Goal: Task Accomplishment & Management: Use online tool/utility

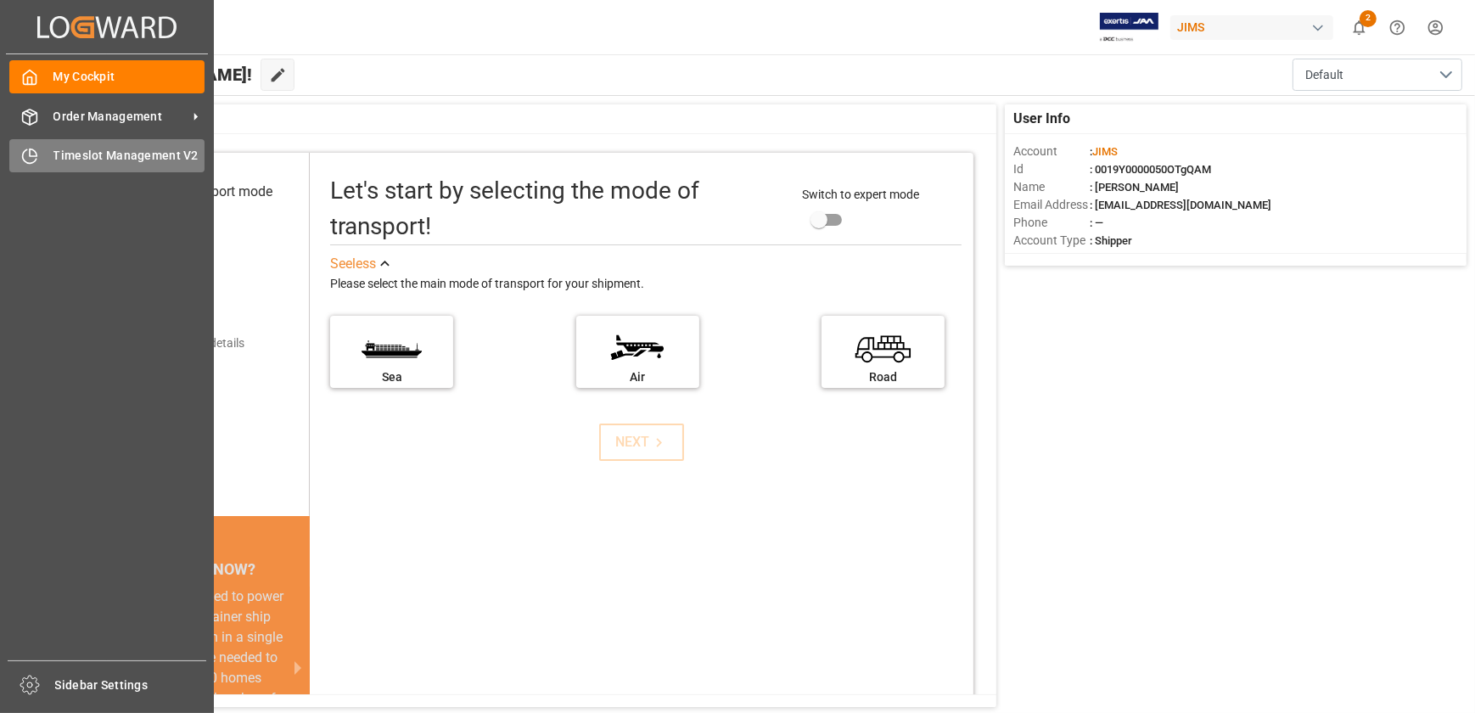
click at [40, 160] on div "Timeslot Management V2 Timeslot Management V2" at bounding box center [106, 155] width 195 height 33
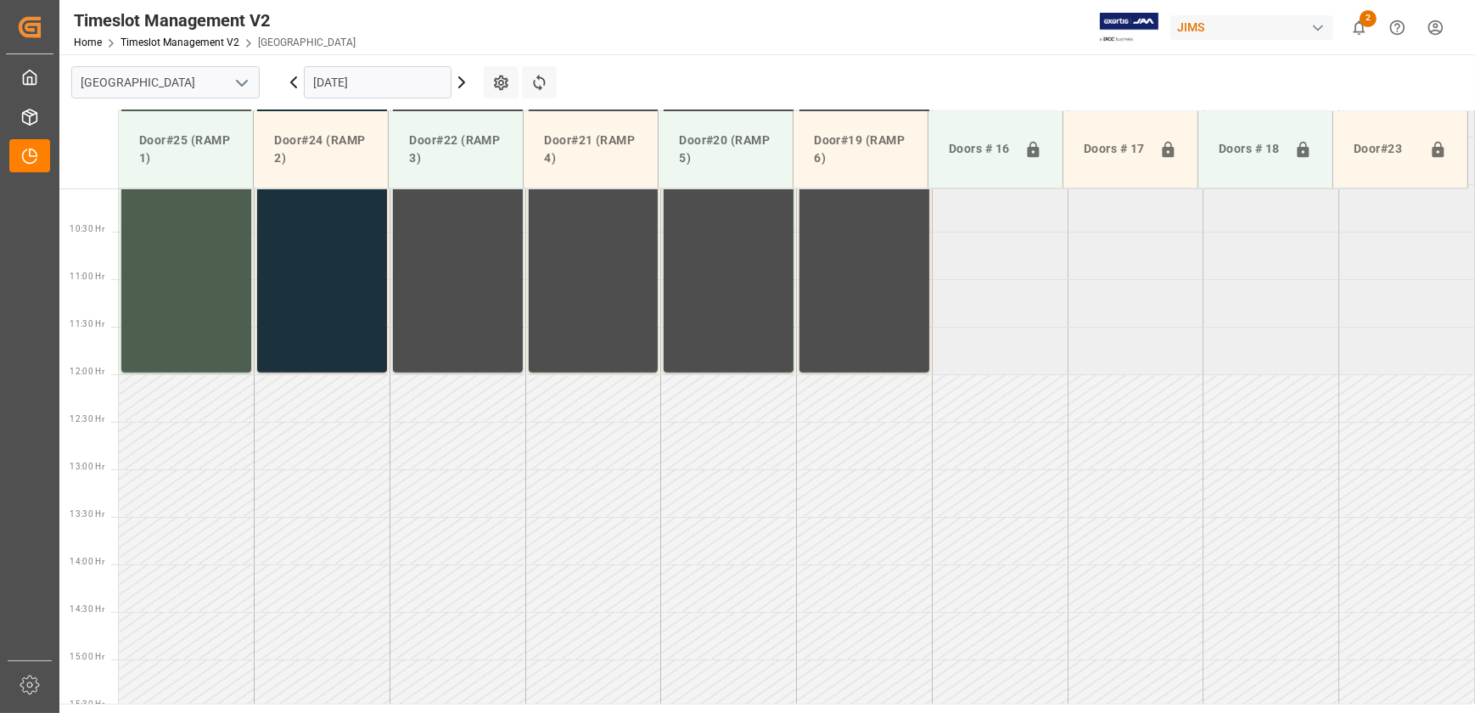
scroll to position [957, 0]
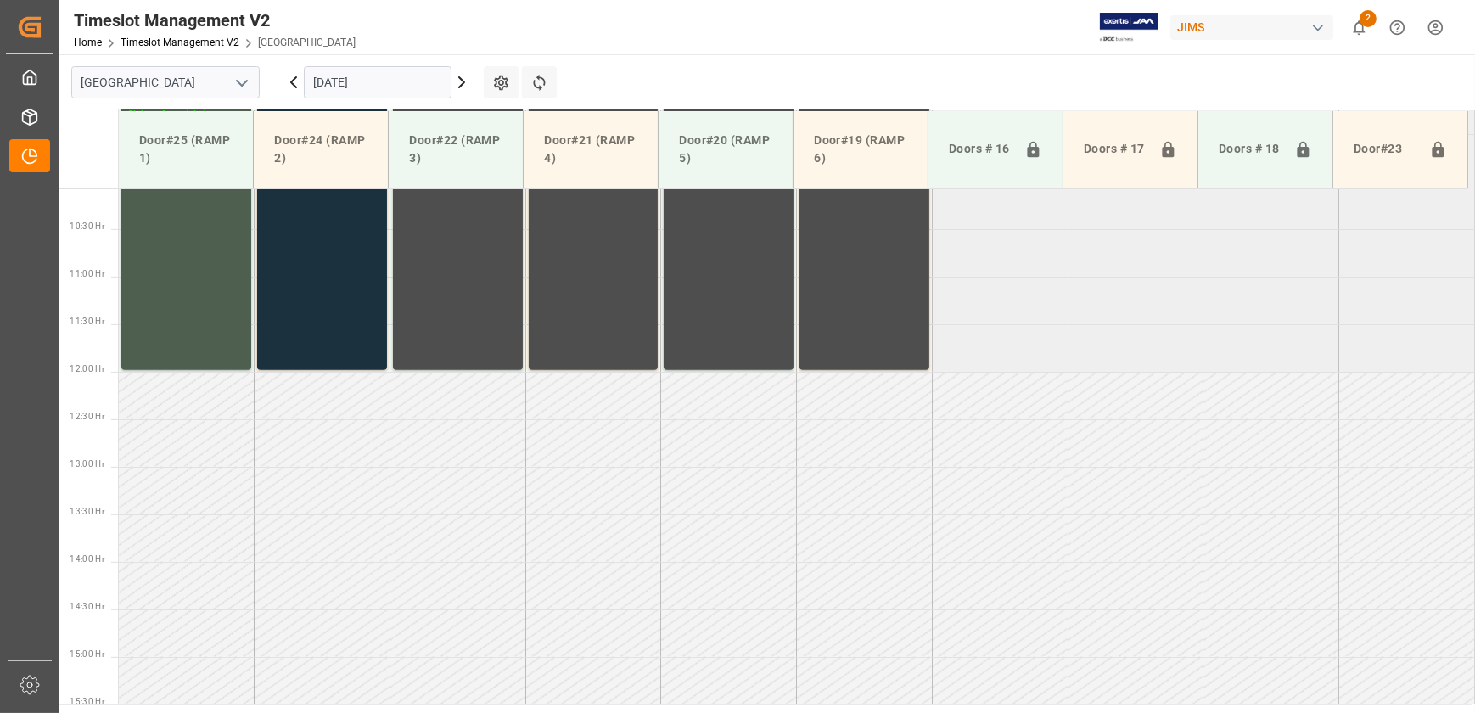
click at [456, 81] on icon at bounding box center [461, 82] width 20 height 20
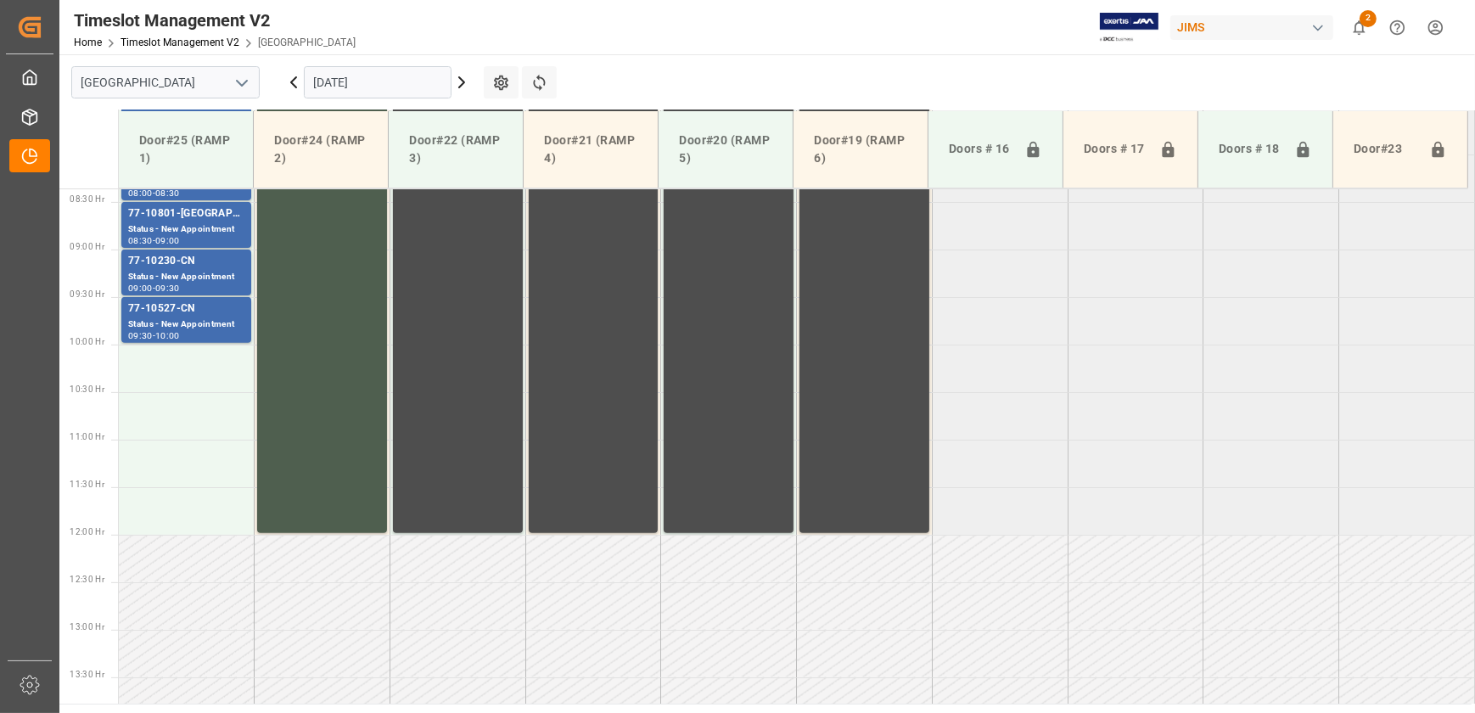
scroll to position [494, 0]
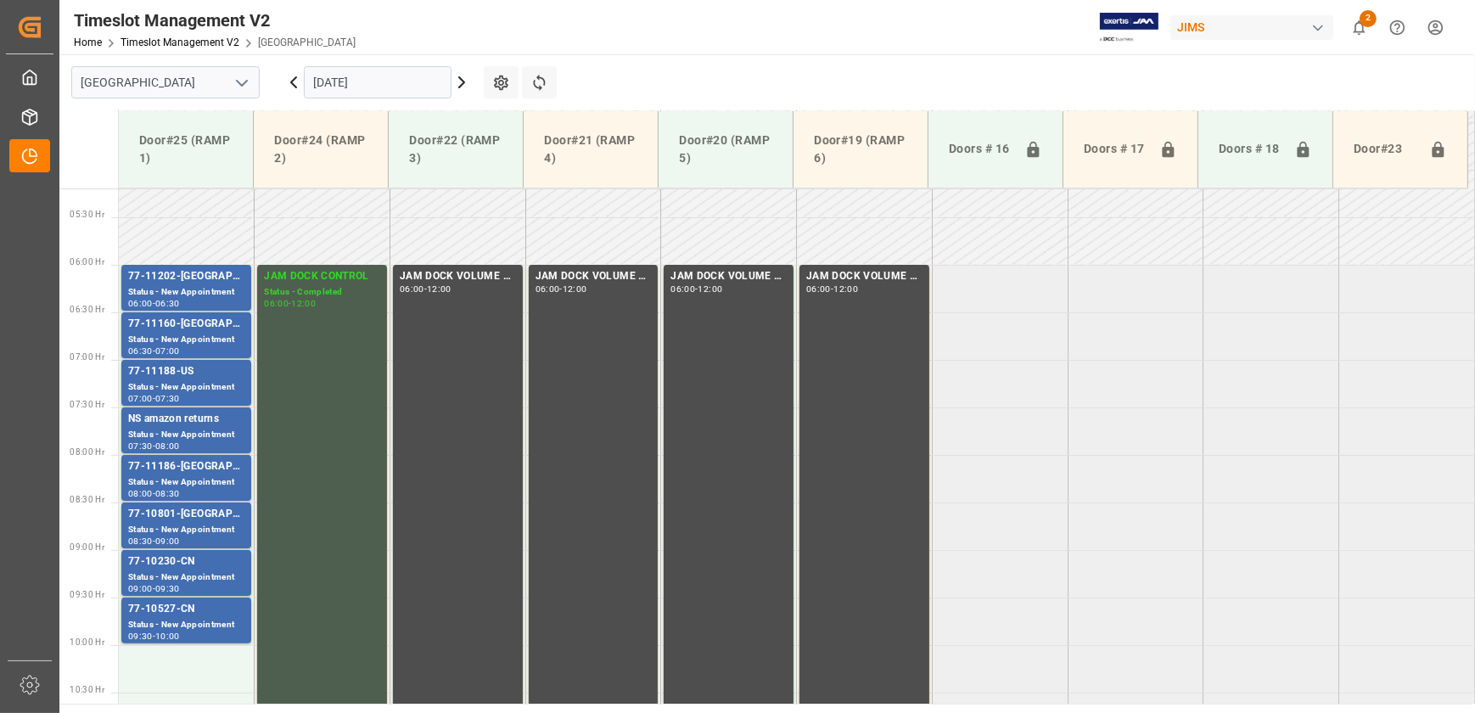
click at [465, 83] on icon at bounding box center [461, 82] width 20 height 20
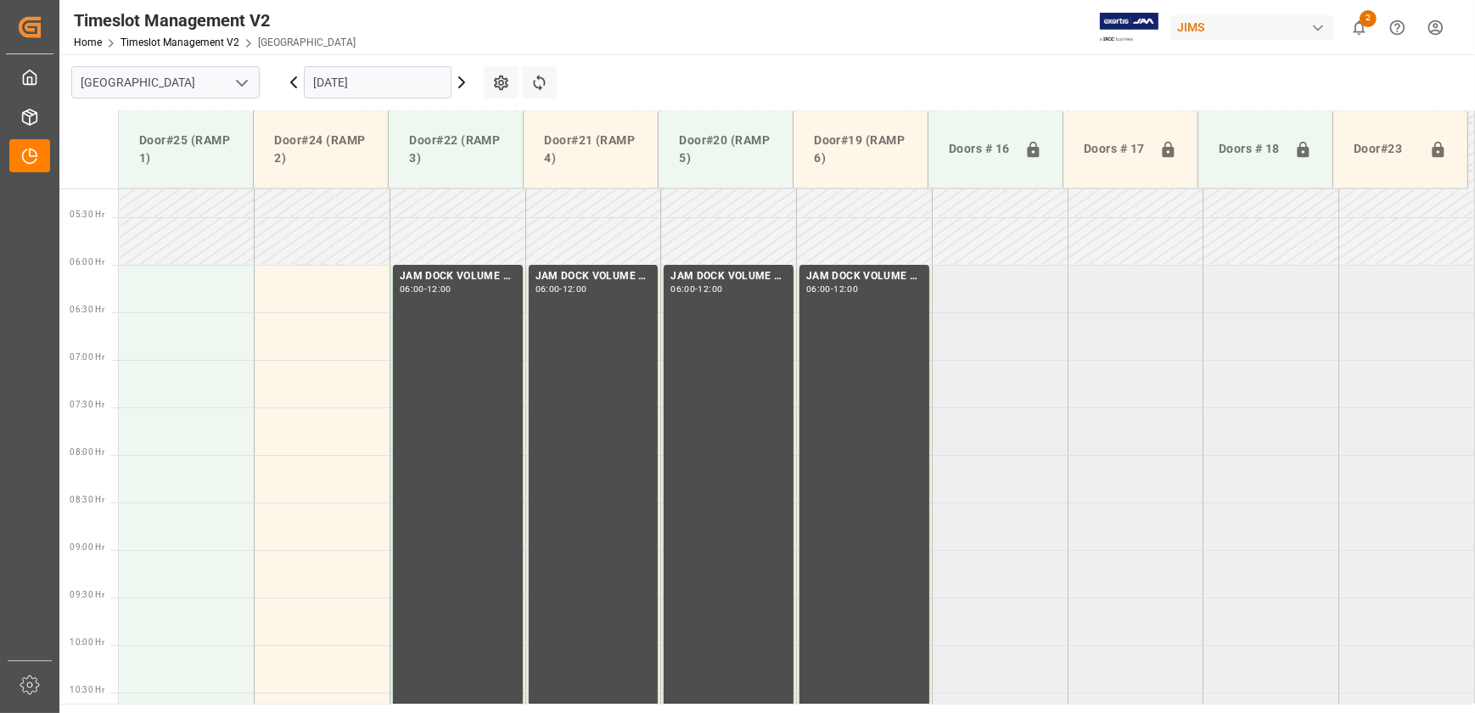
click at [290, 81] on icon at bounding box center [293, 82] width 20 height 20
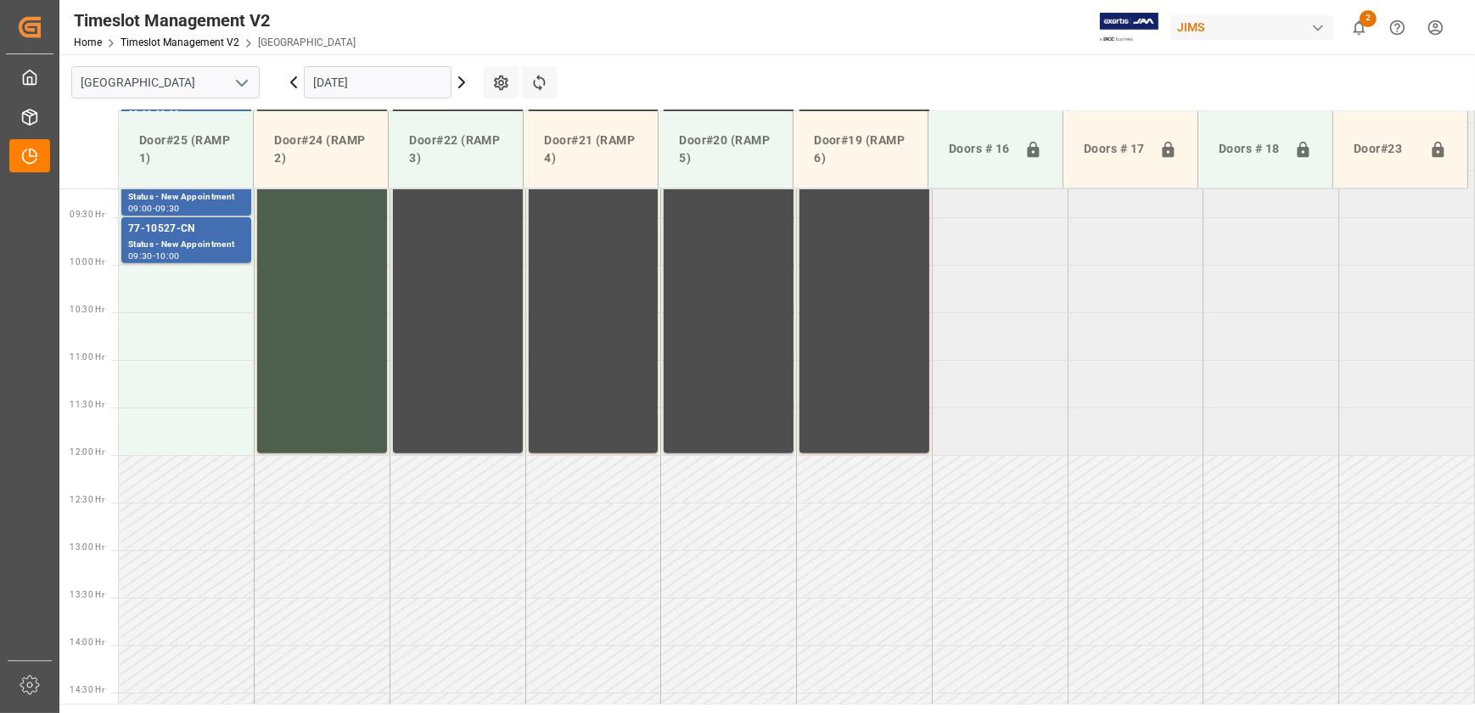
scroll to position [957, 0]
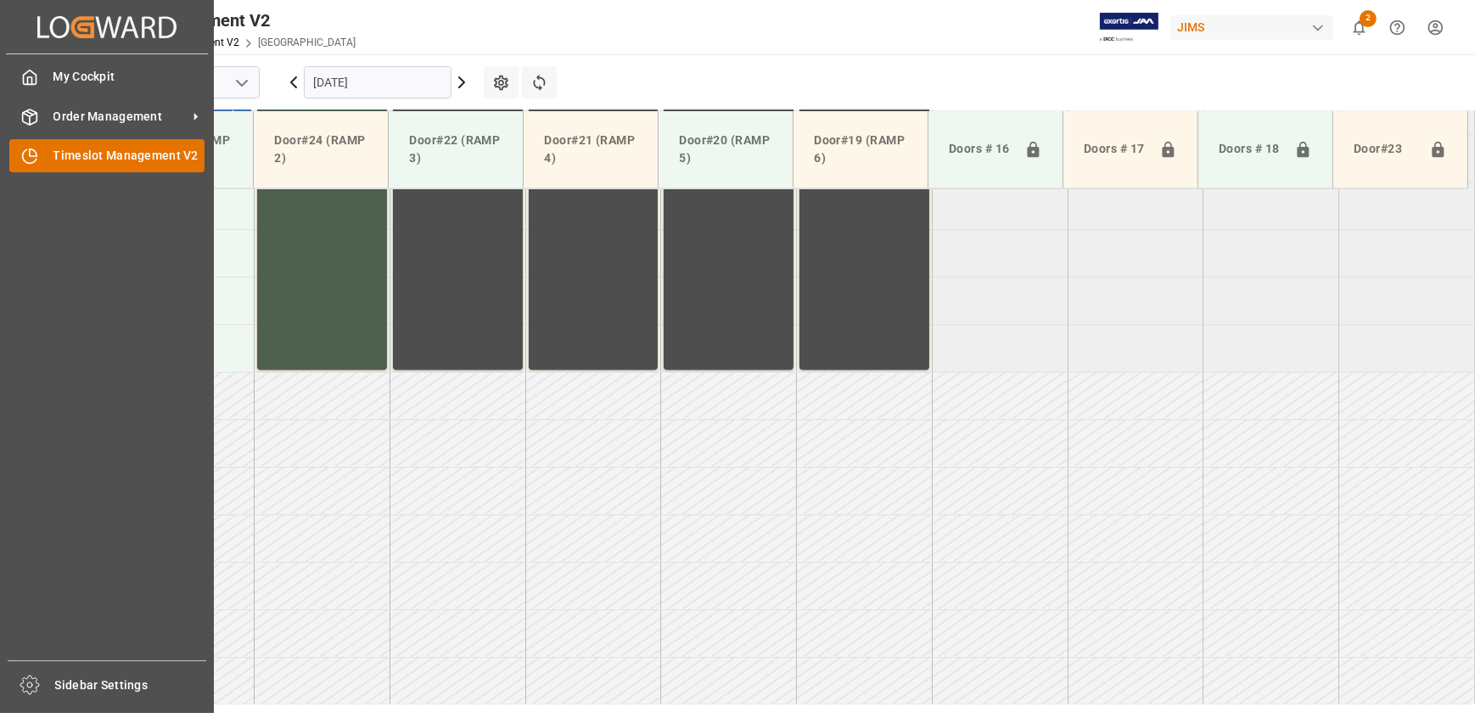
click at [38, 157] on div "Timeslot Management V2 Timeslot Management V2" at bounding box center [106, 155] width 195 height 33
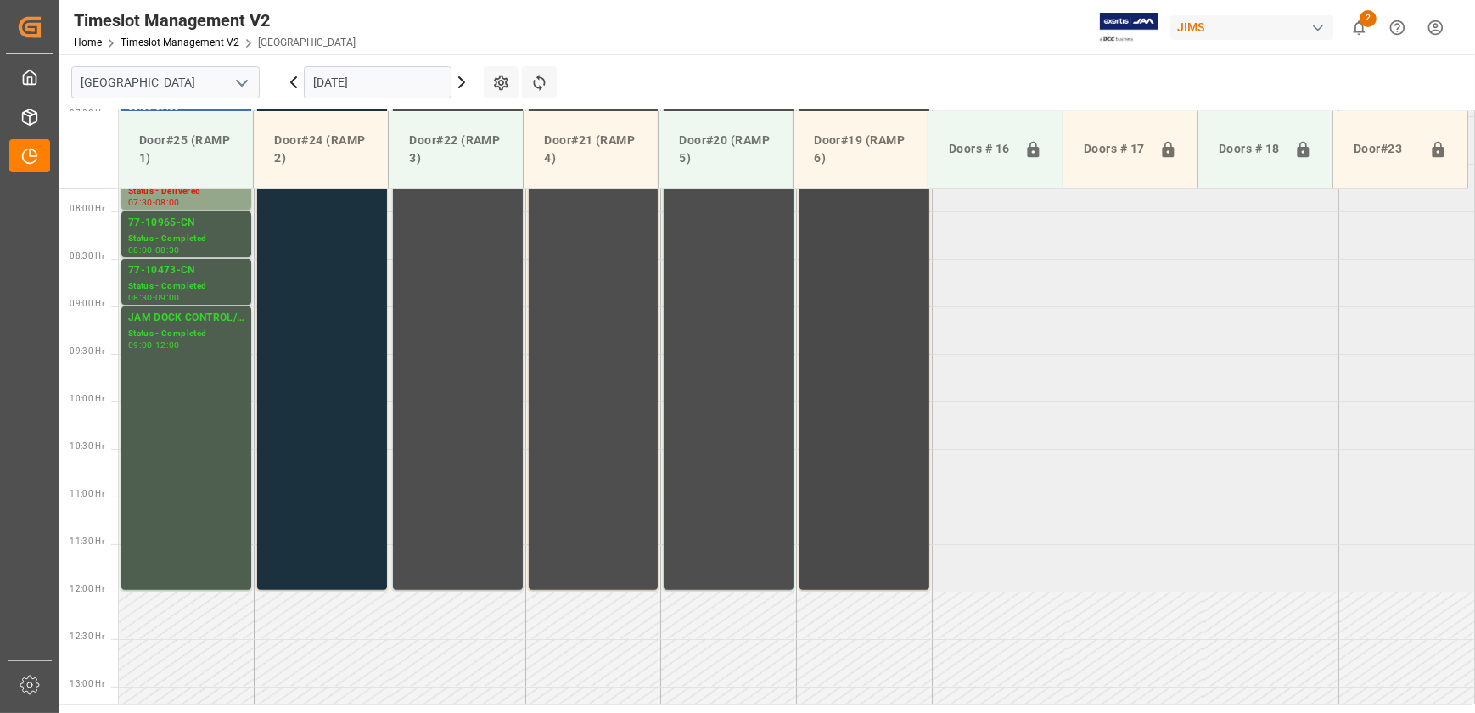
scroll to position [494, 0]
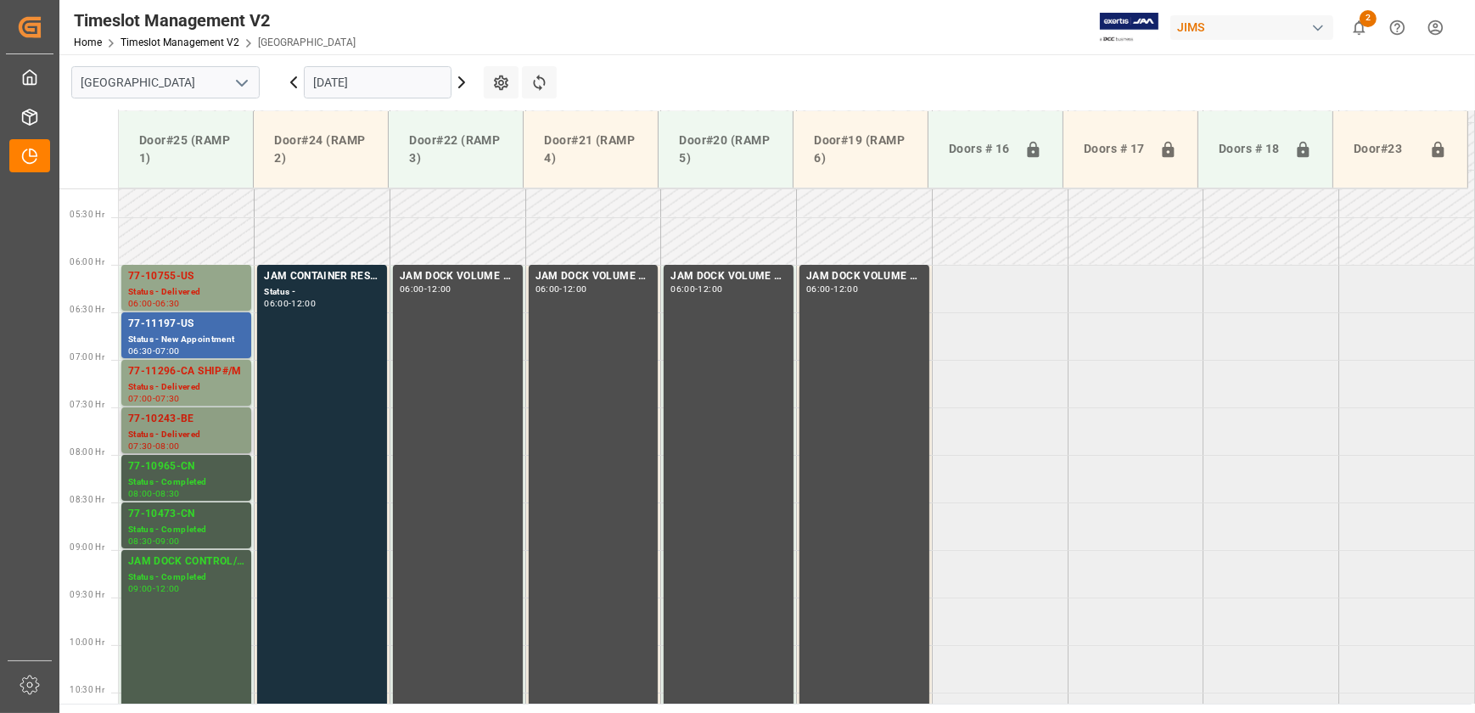
click at [211, 423] on div "77-10243-BE" at bounding box center [186, 419] width 116 height 17
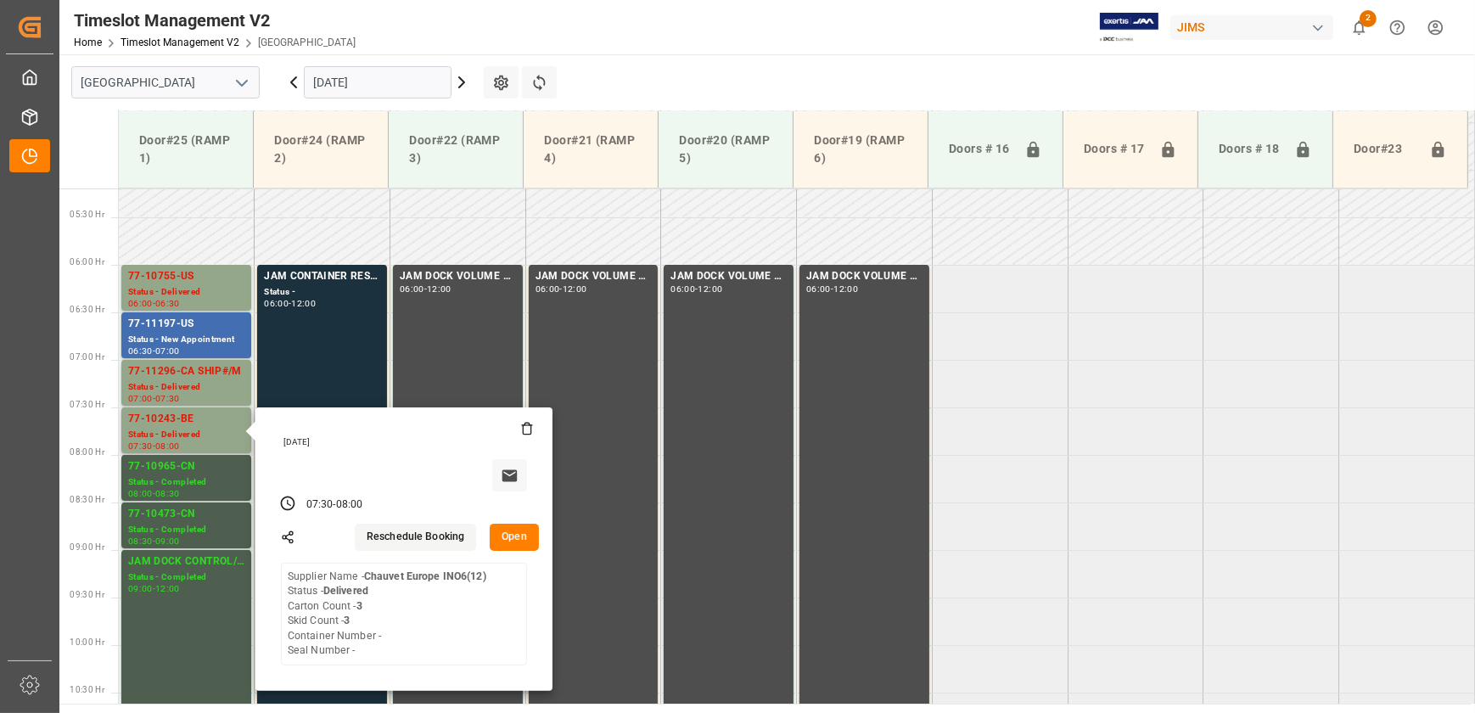
click at [518, 540] on button "Open" at bounding box center [514, 537] width 49 height 27
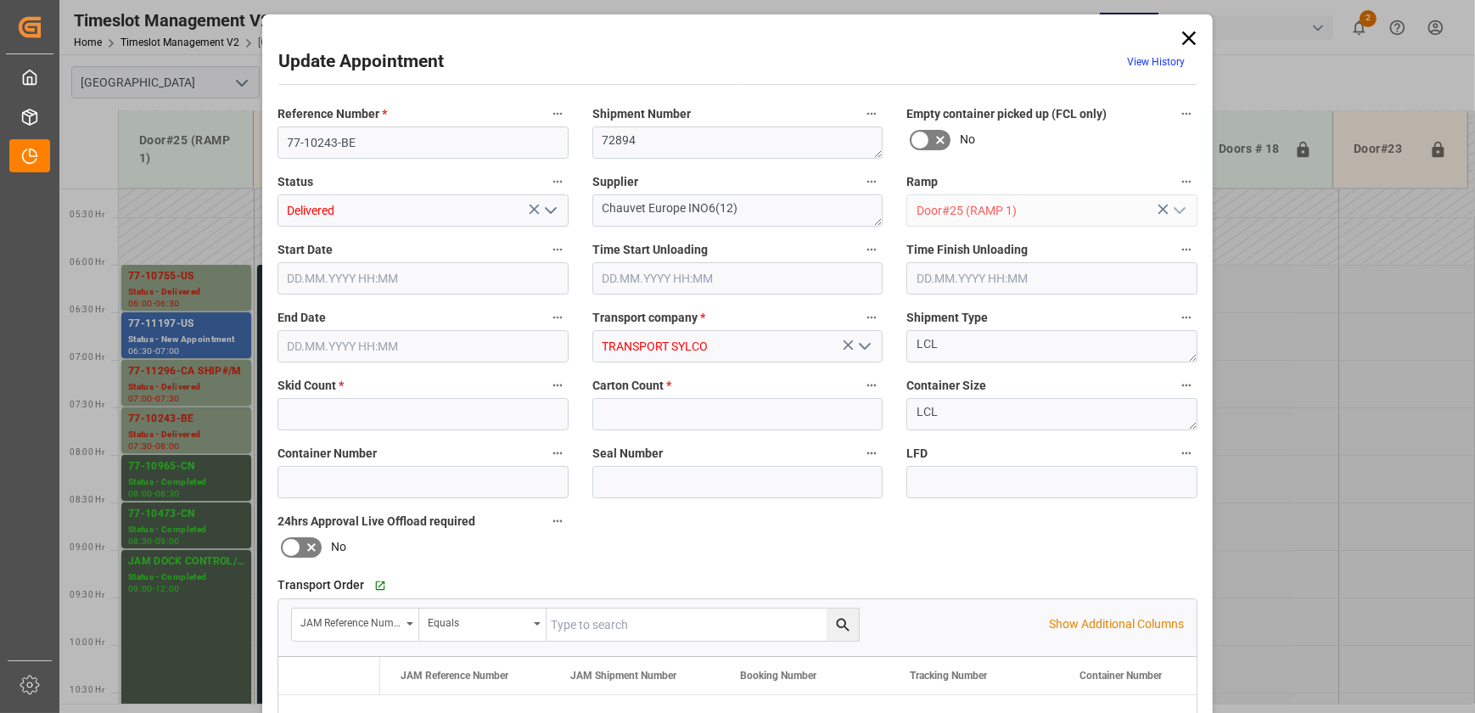
type input "3"
type input "[DATE] 07:30"
type input "[DATE] 10:15"
type input "[DATE] 08:00"
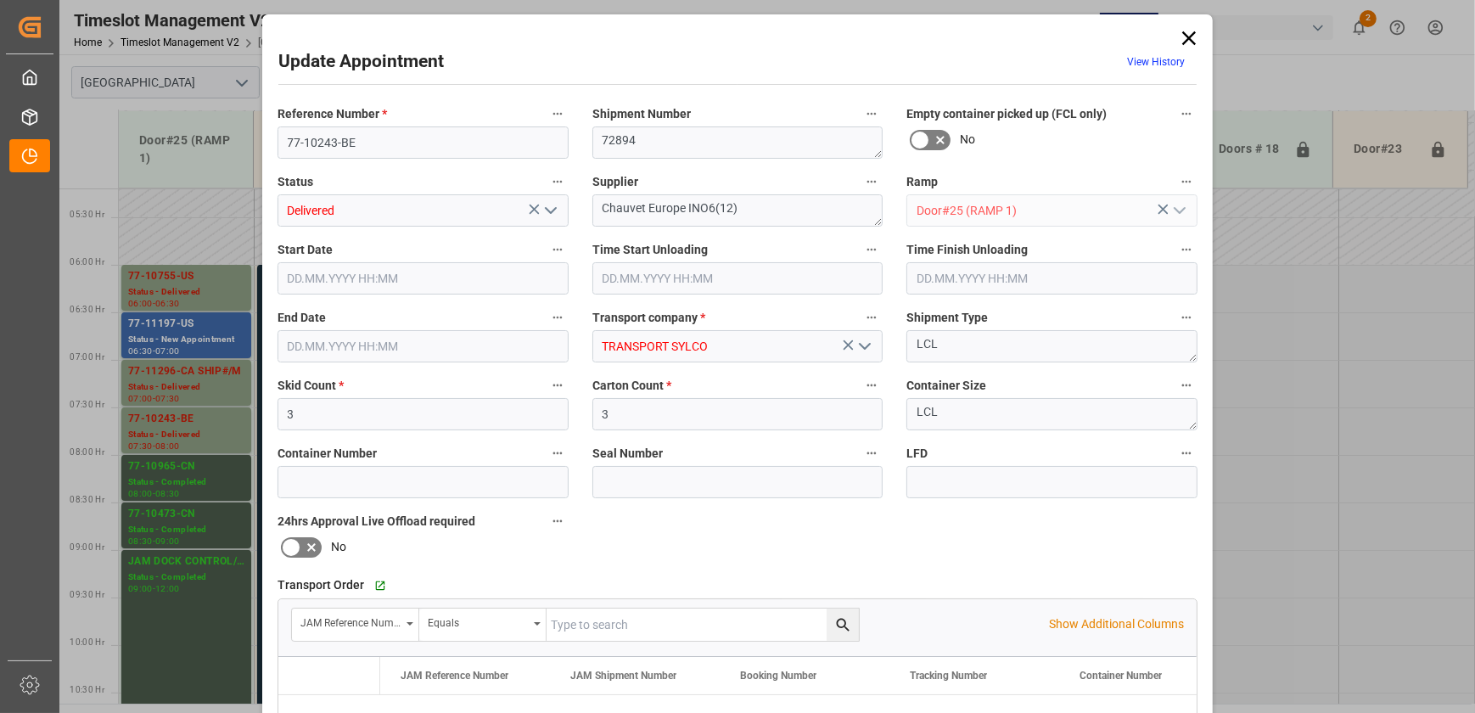
type input "[DATE] 18:46"
click at [1190, 34] on icon at bounding box center [1189, 38] width 14 height 14
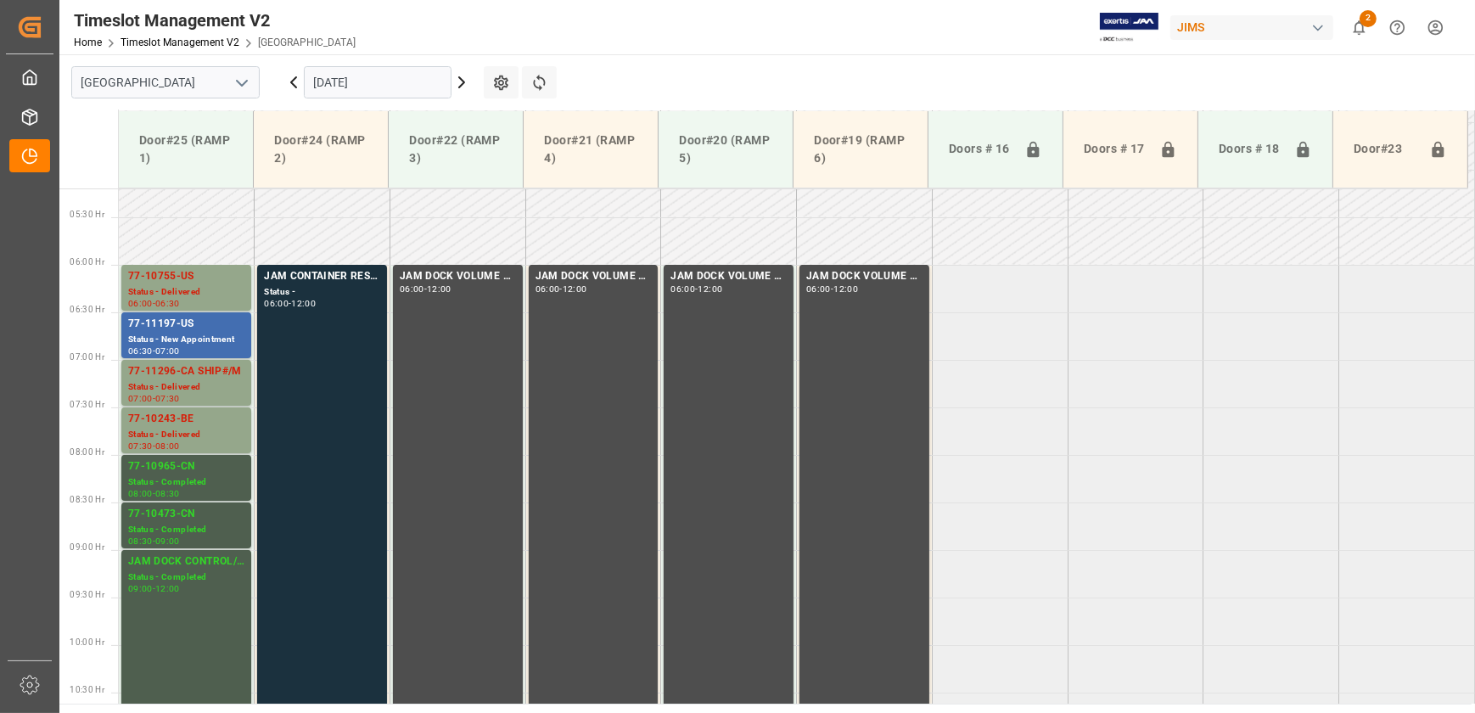
click at [463, 81] on icon at bounding box center [461, 82] width 5 height 10
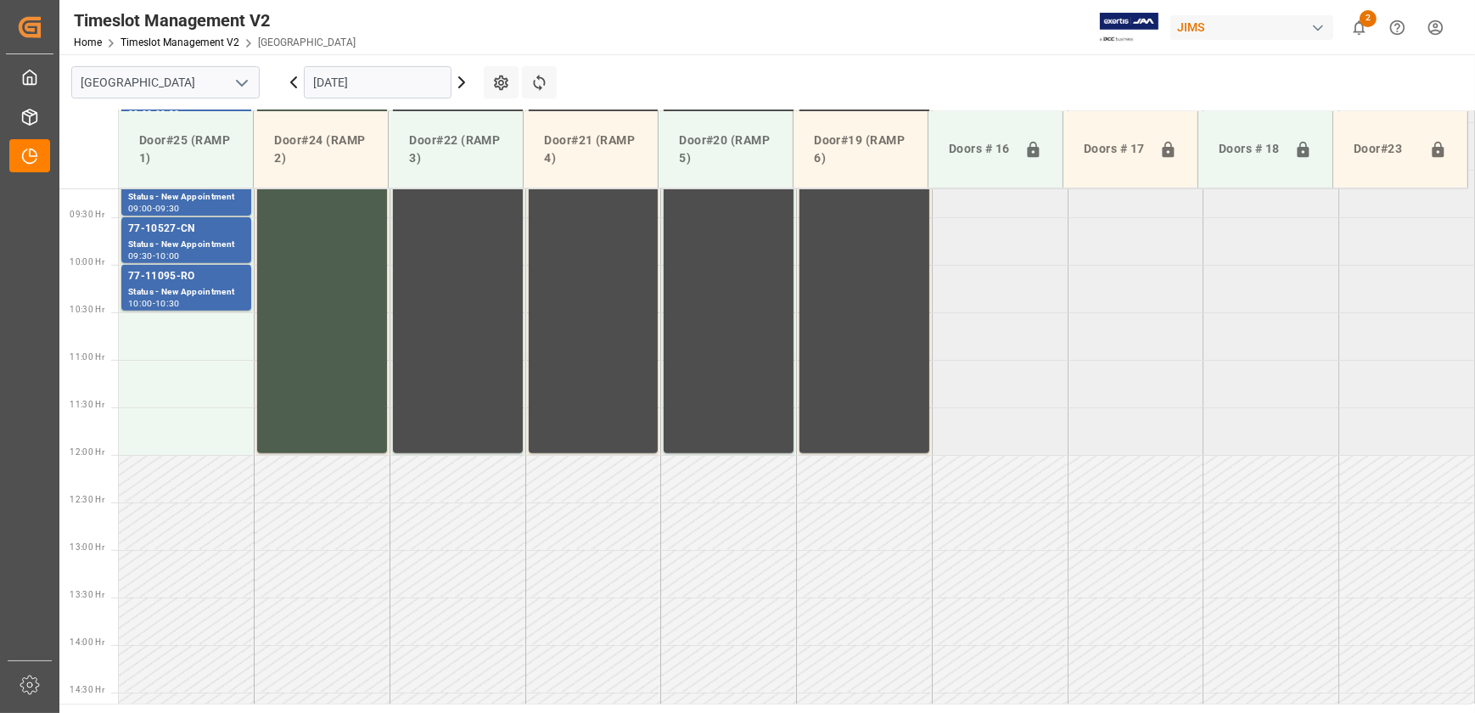
scroll to position [957, 0]
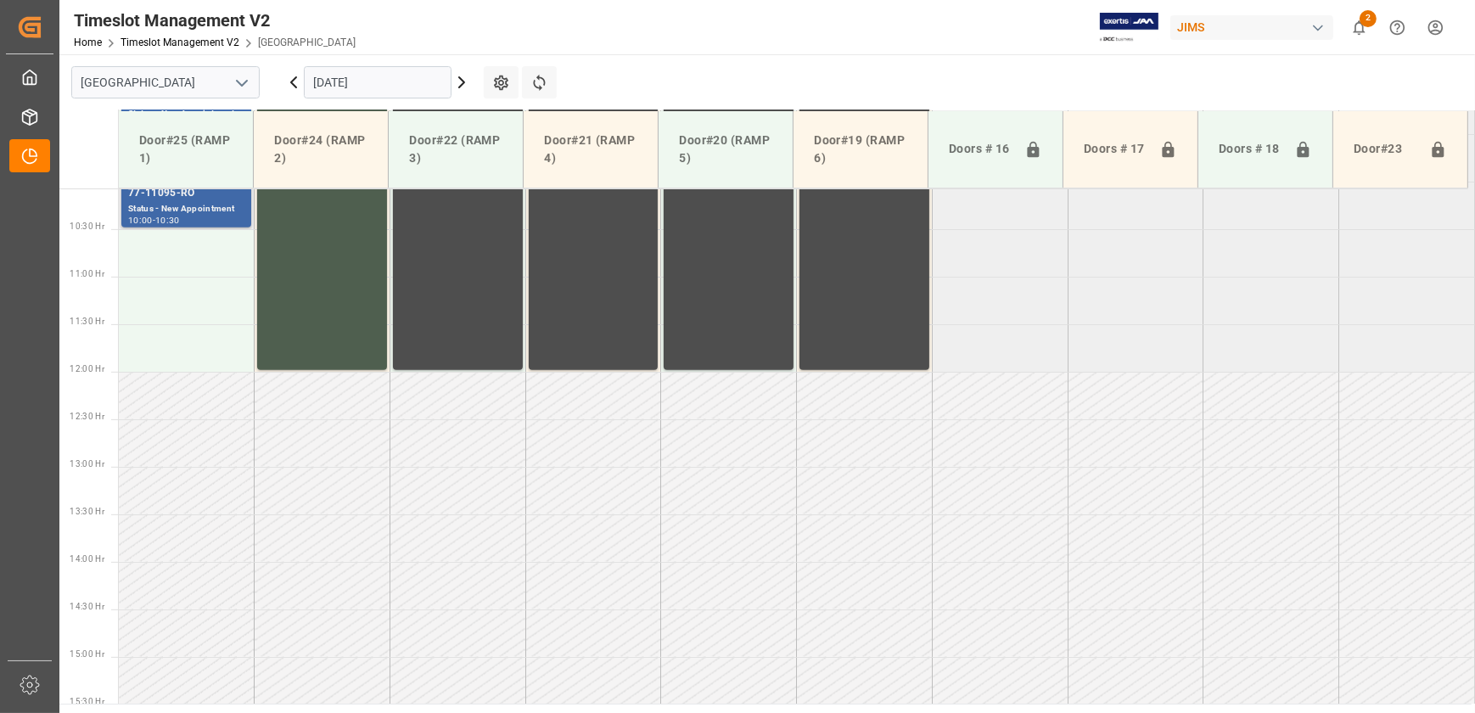
click at [161, 195] on div "77-11095-RO" at bounding box center [186, 193] width 116 height 17
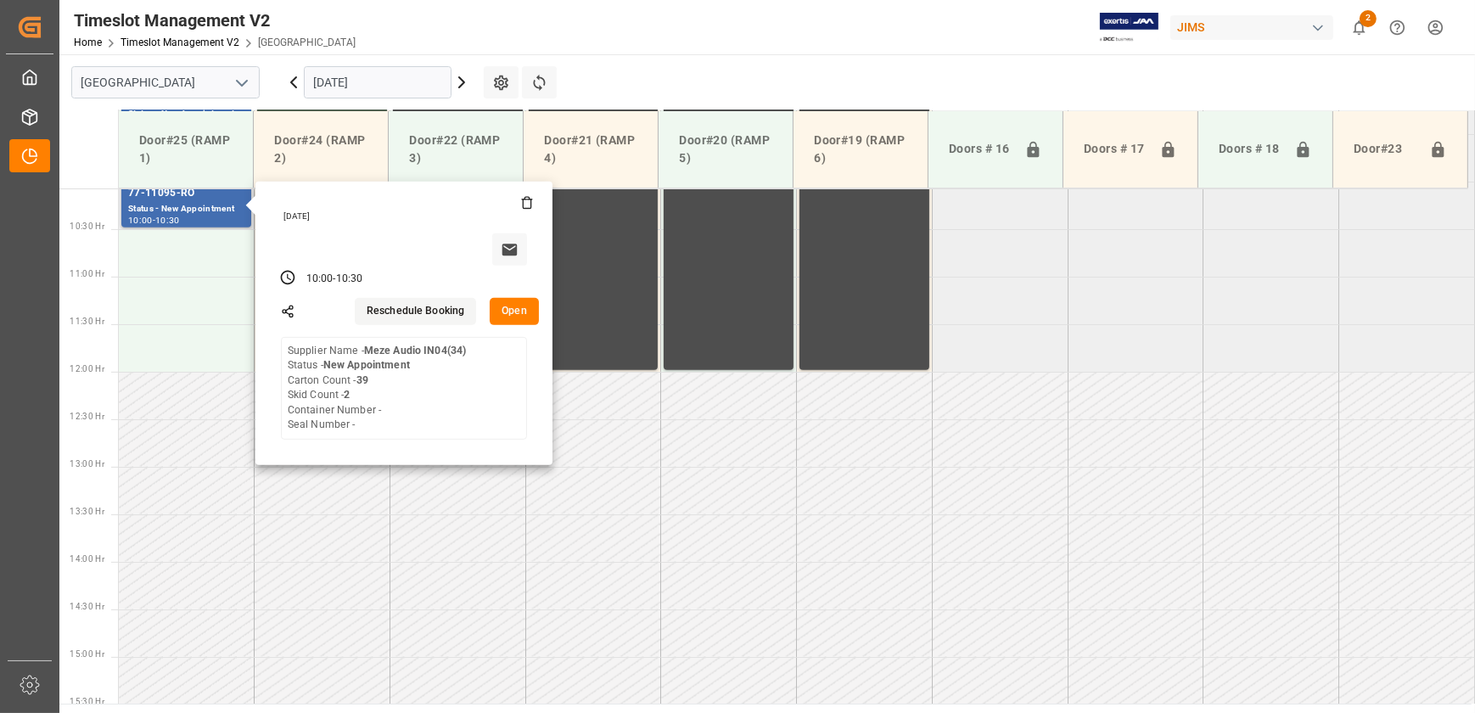
click at [507, 307] on button "Open" at bounding box center [514, 311] width 49 height 27
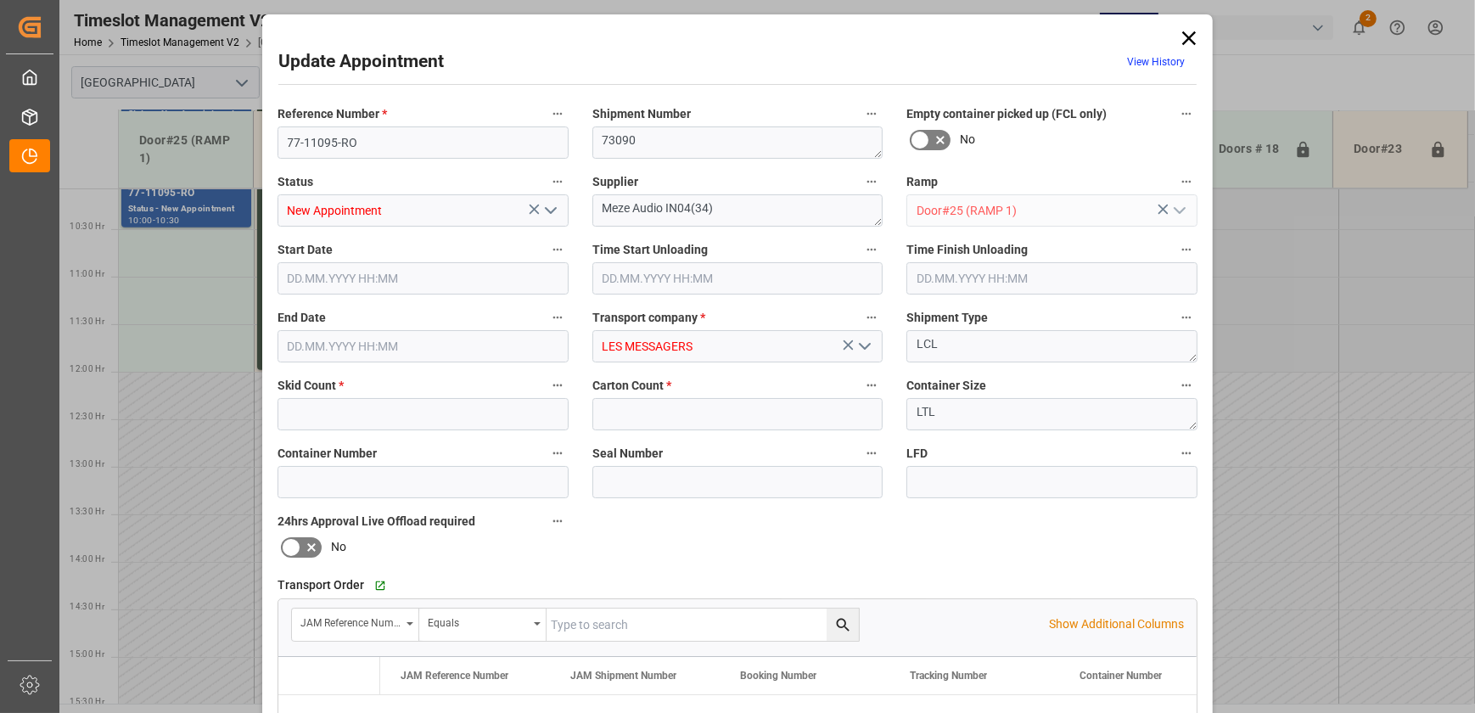
type input "2"
type input "39"
type input "[DATE] 10:00"
type input "[DATE] 10:30"
type input "[DATE] 15:13"
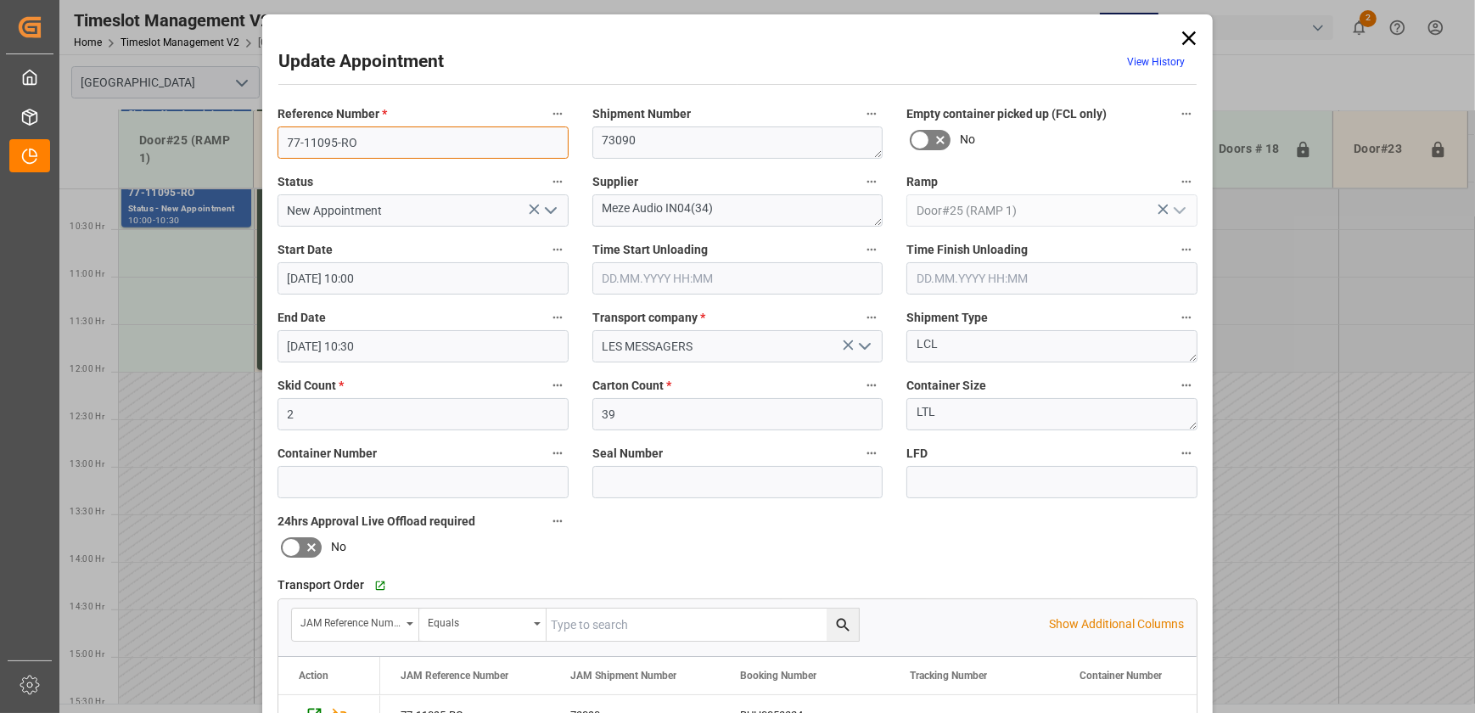
click at [344, 138] on input "77-11095-RO" at bounding box center [422, 142] width 291 height 32
click at [1191, 36] on icon at bounding box center [1189, 38] width 24 height 24
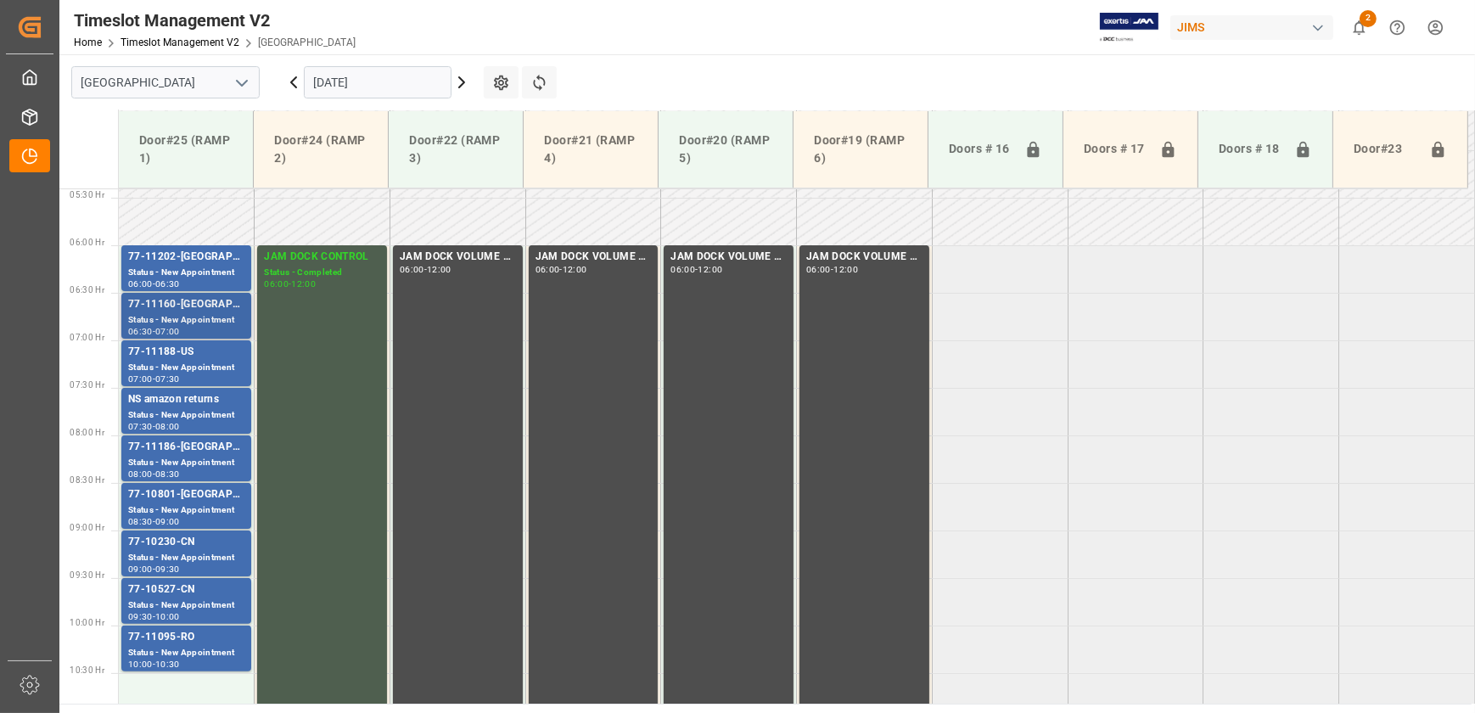
scroll to position [494, 0]
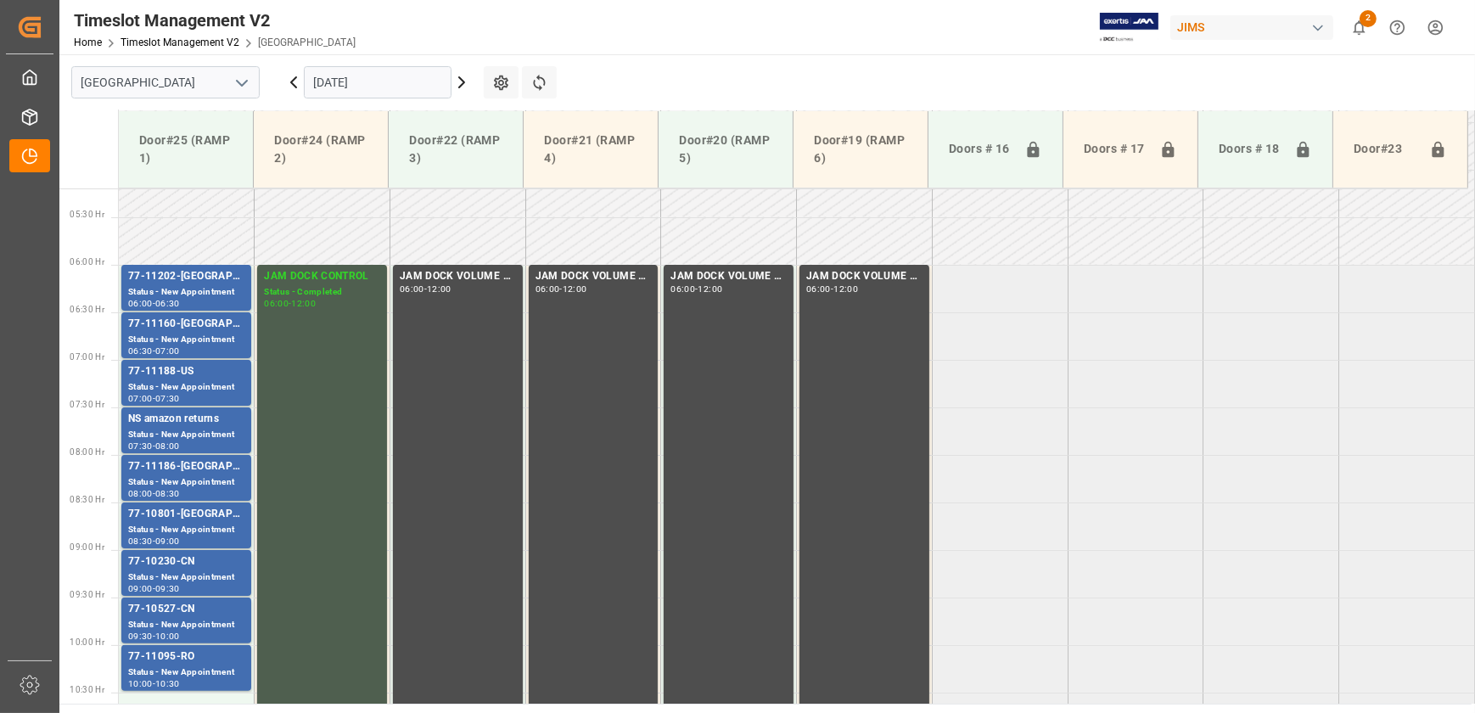
click at [868, 220] on td at bounding box center [865, 241] width 136 height 48
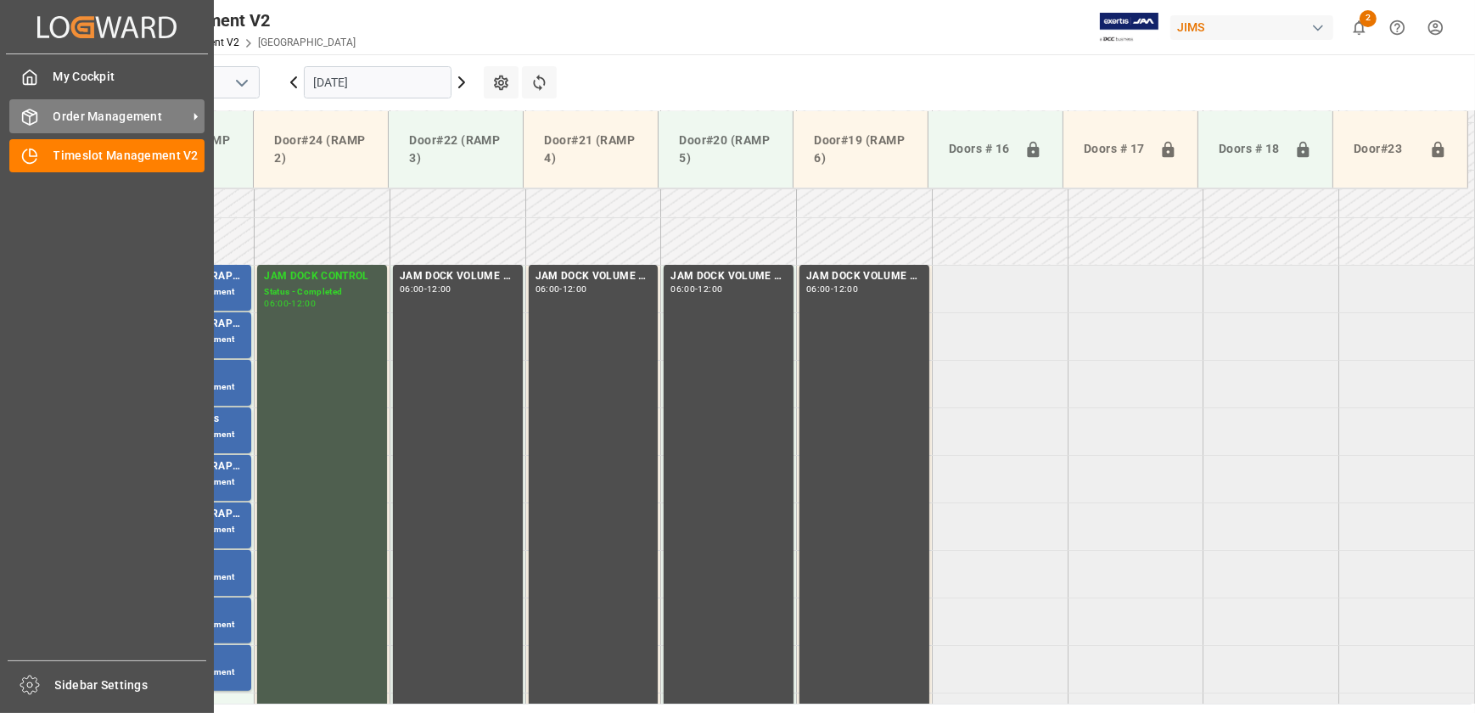
click at [98, 108] on span "Order Management" at bounding box center [120, 117] width 134 height 18
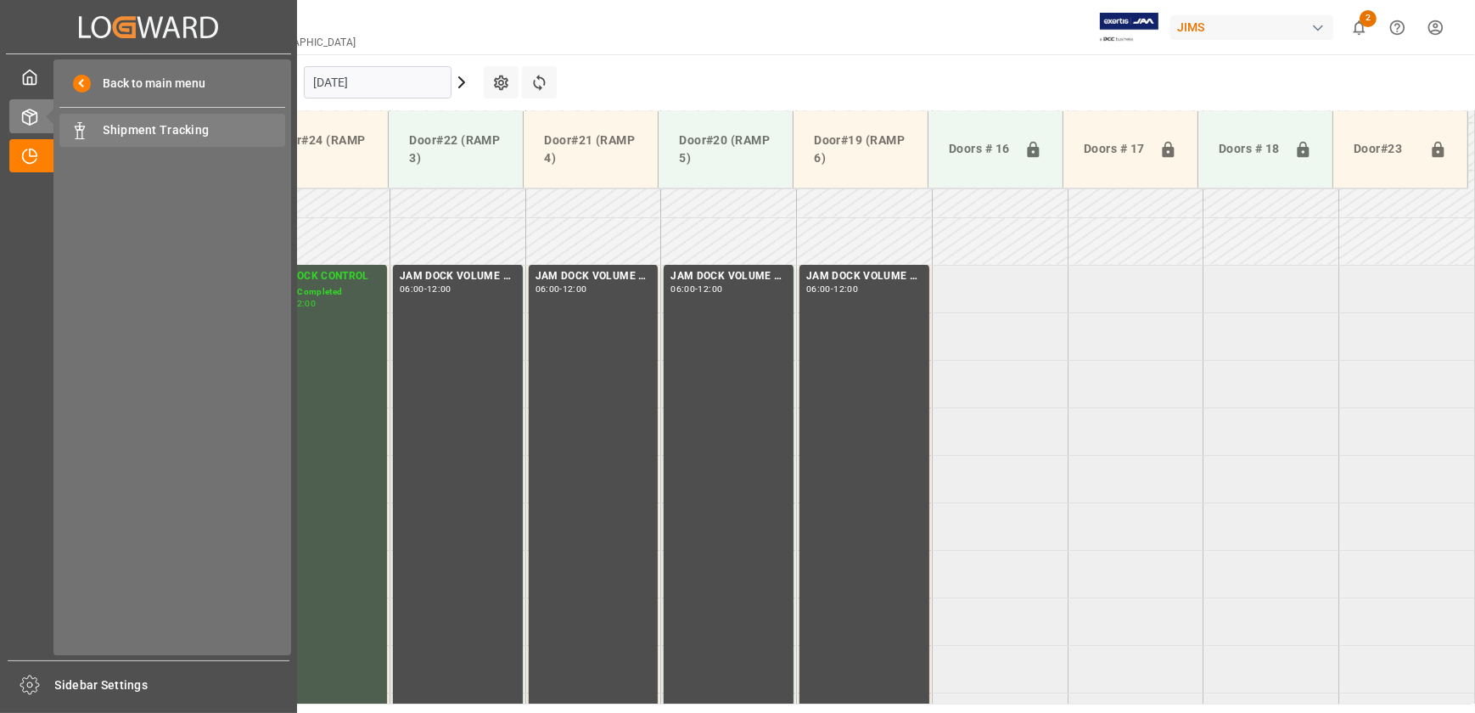
click at [190, 135] on span "Shipment Tracking" at bounding box center [195, 130] width 182 height 18
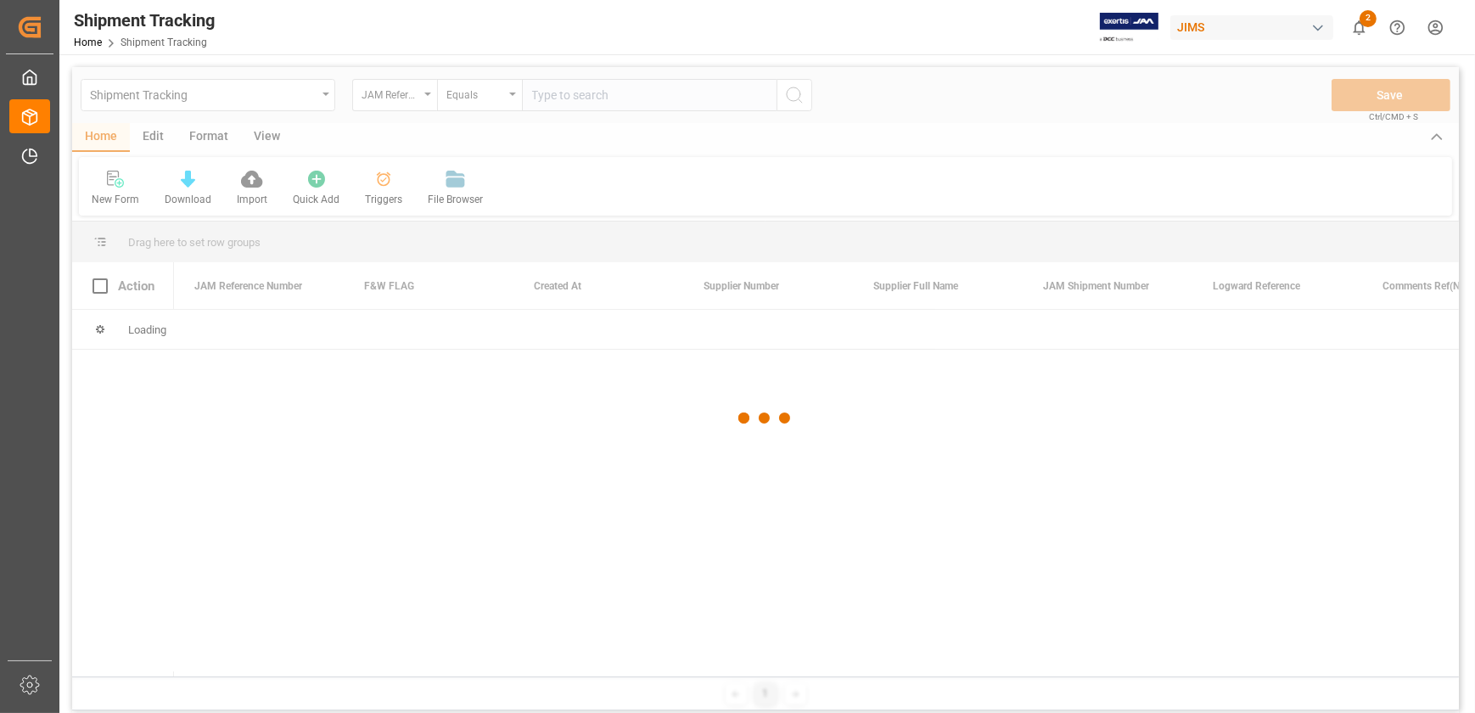
click at [607, 92] on div at bounding box center [765, 418] width 1387 height 703
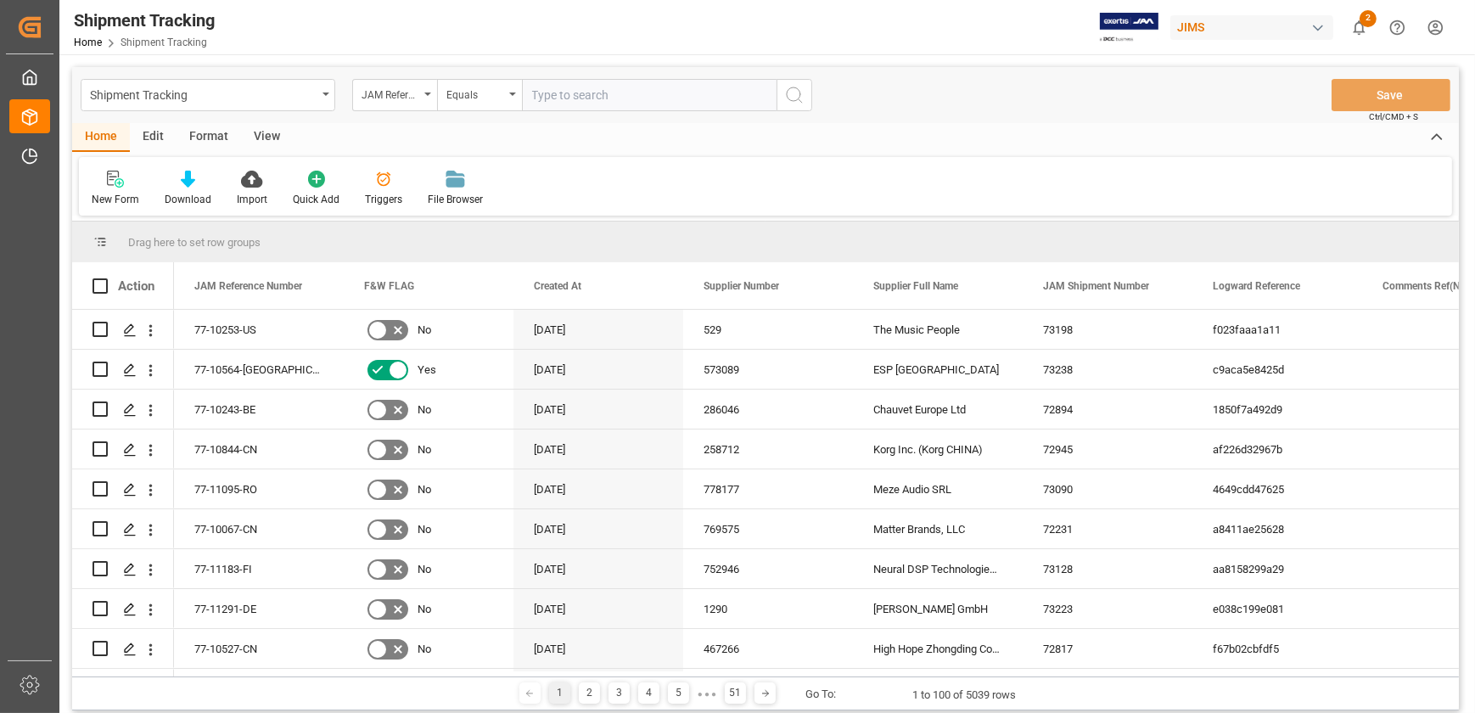
click at [625, 92] on input "text" at bounding box center [649, 95] width 255 height 32
paste input "77-10333-US"
type input "77-10333-US"
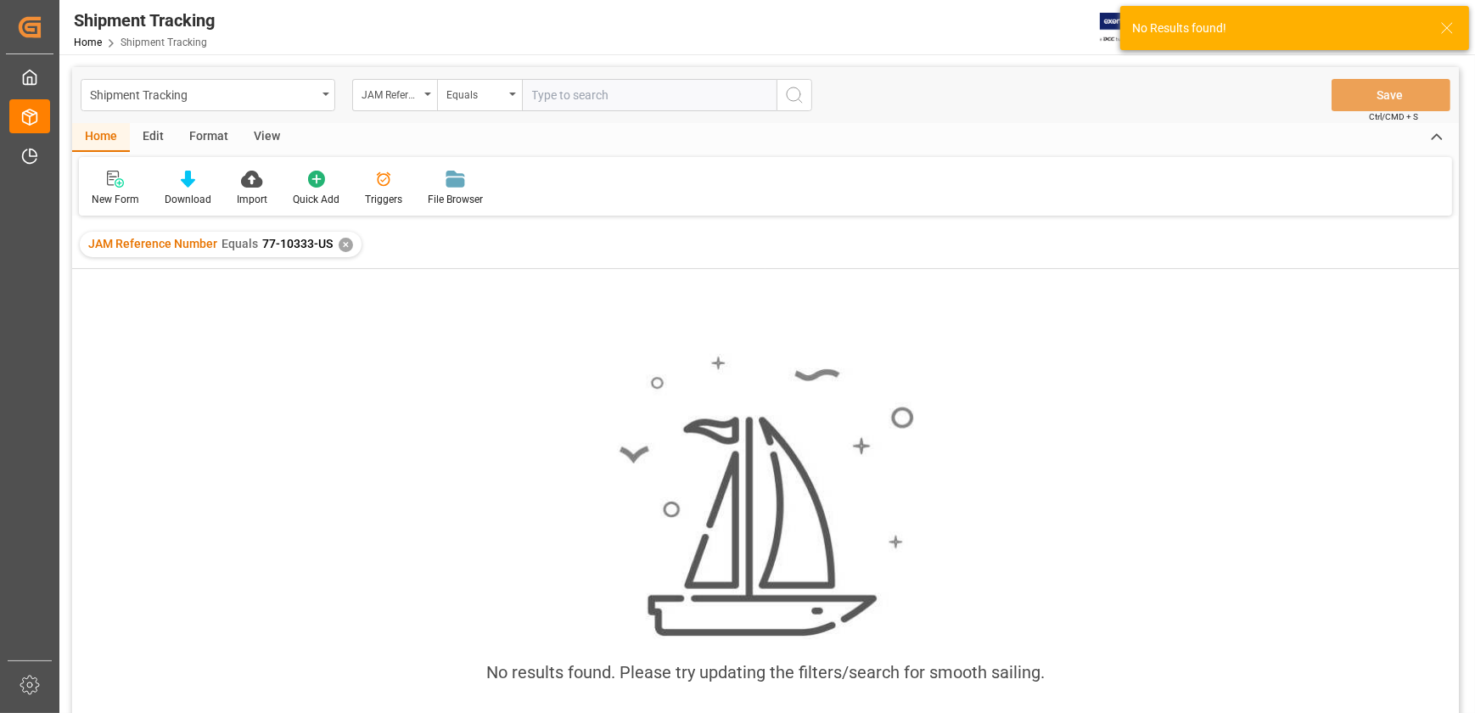
click at [339, 243] on div "✕" at bounding box center [346, 245] width 14 height 14
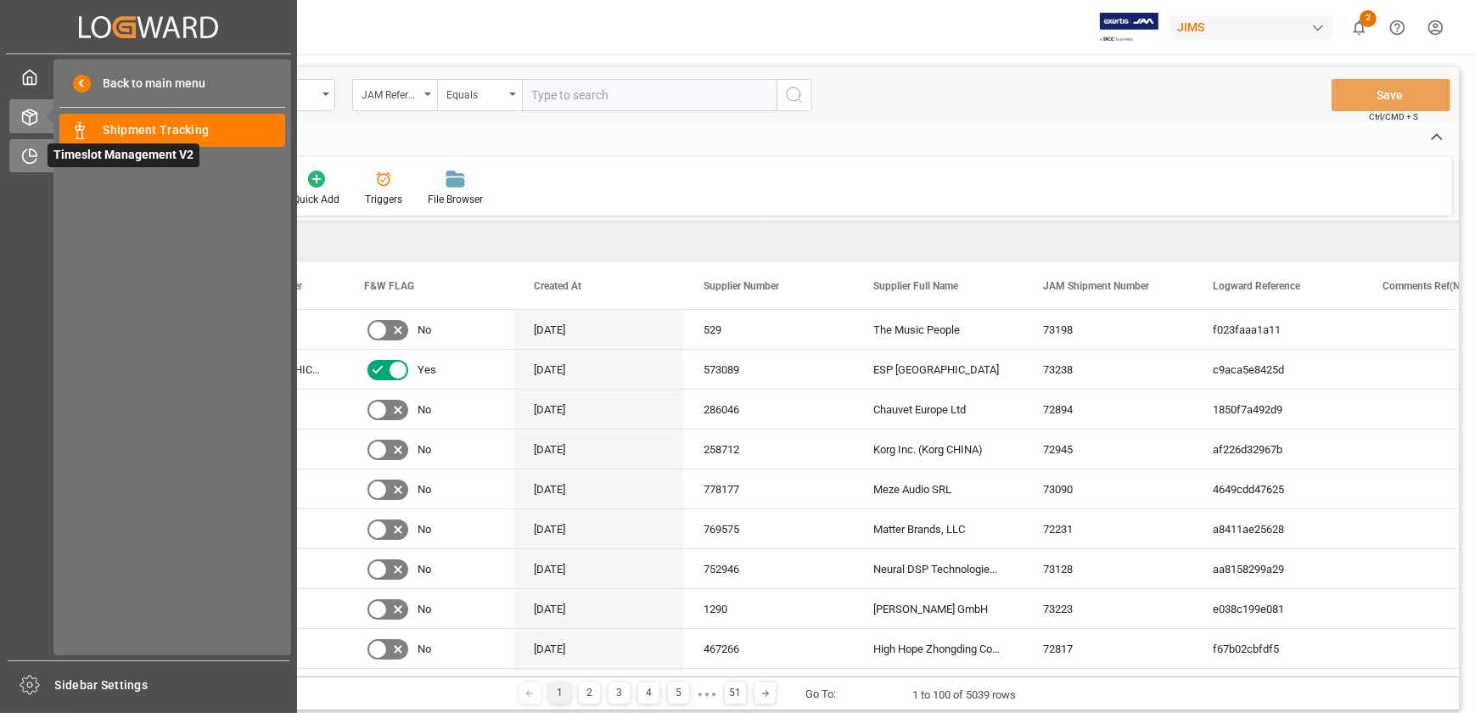
click at [23, 153] on icon at bounding box center [29, 156] width 17 height 17
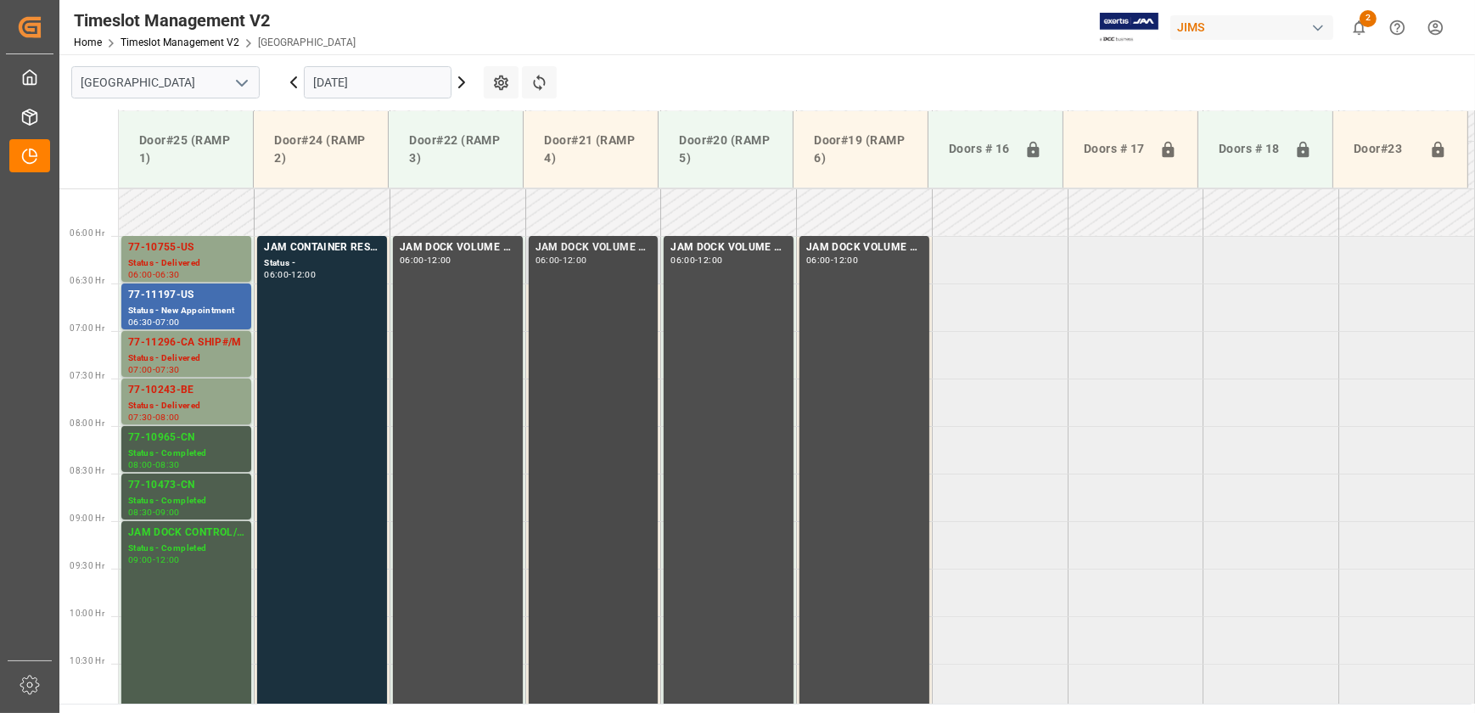
scroll to position [434, 0]
